Goal: Task Accomplishment & Management: Manage account settings

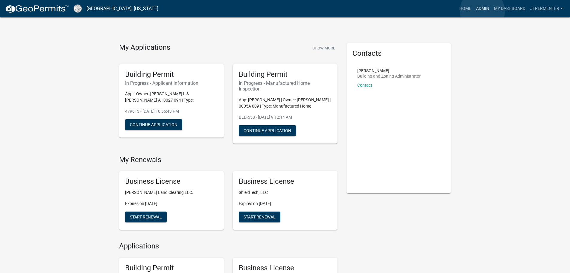
click at [482, 11] on link "Admin" at bounding box center [483, 8] width 18 height 11
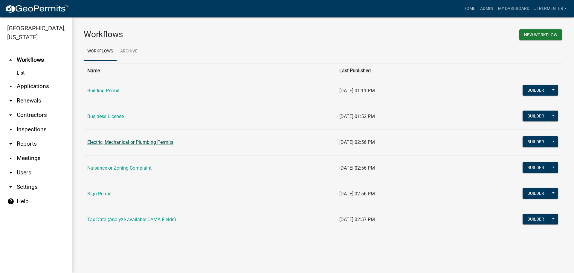
click at [106, 142] on link "Electric, Mechanical or Plumbing Permits" at bounding box center [130, 142] width 86 height 6
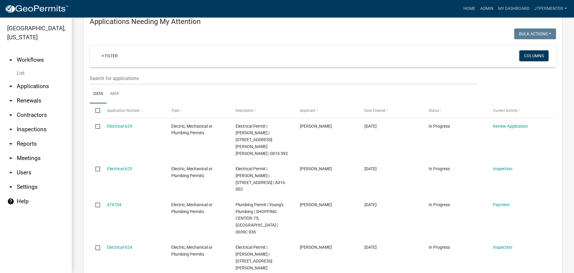
scroll to position [90, 0]
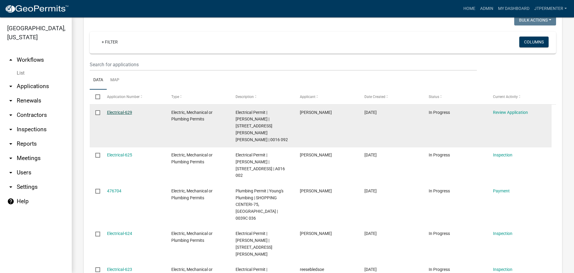
click at [120, 112] on link "Electrical-629" at bounding box center [119, 112] width 25 height 5
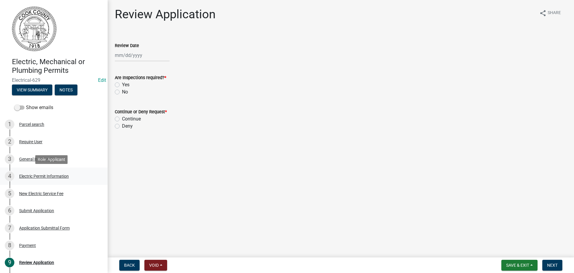
click at [42, 177] on div "Electric Permit Information" at bounding box center [44, 176] width 50 height 4
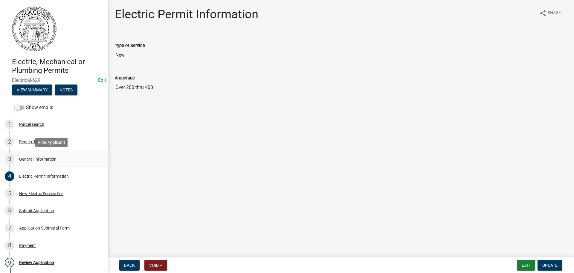
click at [35, 161] on div "3 General Information" at bounding box center [51, 159] width 93 height 10
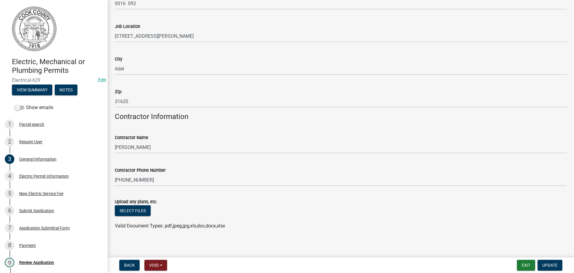
scroll to position [343, 0]
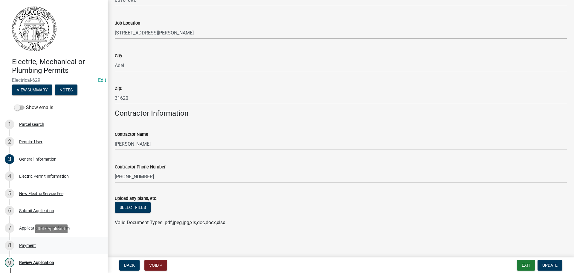
click at [30, 244] on div "Payment" at bounding box center [27, 245] width 17 height 4
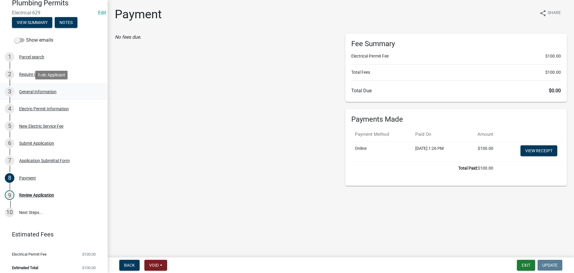
scroll to position [71, 0]
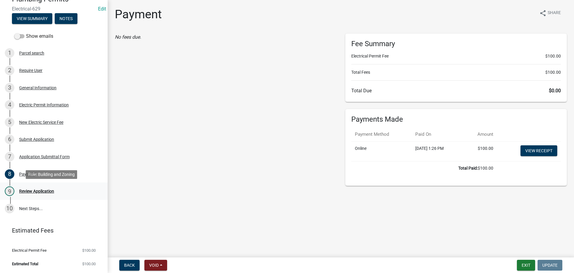
click at [44, 189] on div "Review Application" at bounding box center [36, 191] width 35 height 4
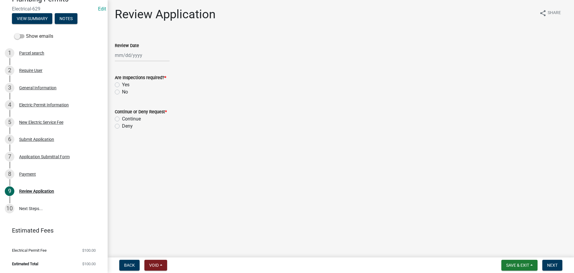
select select "9"
select select "2025"
click at [125, 53] on div "[PERSON_NAME] Feb Mar Apr [PERSON_NAME][DATE] Oct Nov [DATE] 1526 1527 1528 152…" at bounding box center [142, 55] width 55 height 12
click at [140, 106] on div "17" at bounding box center [140, 106] width 10 height 10
type input "[DATE]"
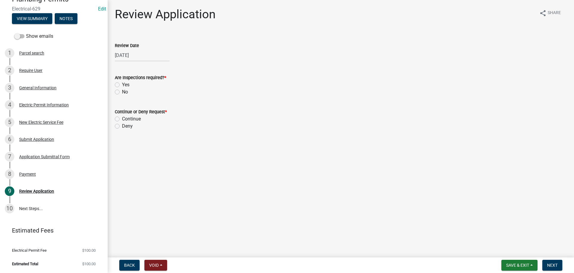
click at [122, 86] on label "Yes" at bounding box center [125, 84] width 7 height 7
click at [122, 85] on input "Yes" at bounding box center [124, 83] width 4 height 4
radio input "true"
drag, startPoint x: 117, startPoint y: 117, endPoint x: 121, endPoint y: 121, distance: 6.4
click at [120, 119] on div "Continue" at bounding box center [341, 118] width 452 height 7
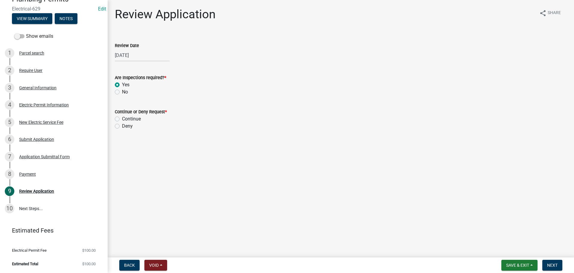
click at [115, 118] on div "Continue or Deny Request * Continue Deny" at bounding box center [340, 115] width 461 height 29
drag, startPoint x: 116, startPoint y: 118, endPoint x: 122, endPoint y: 121, distance: 6.7
click at [122, 119] on label "Continue" at bounding box center [131, 118] width 19 height 7
click at [122, 119] on input "Continue" at bounding box center [124, 117] width 4 height 4
radio input "true"
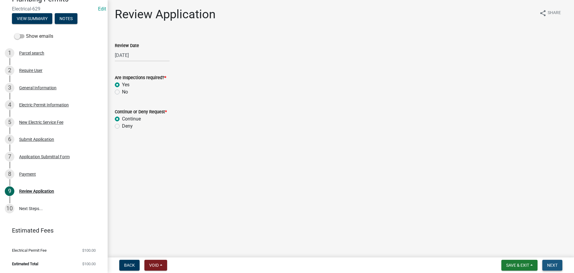
click at [547, 264] on button "Next" at bounding box center [553, 264] width 20 height 11
